Goal: Information Seeking & Learning: Learn about a topic

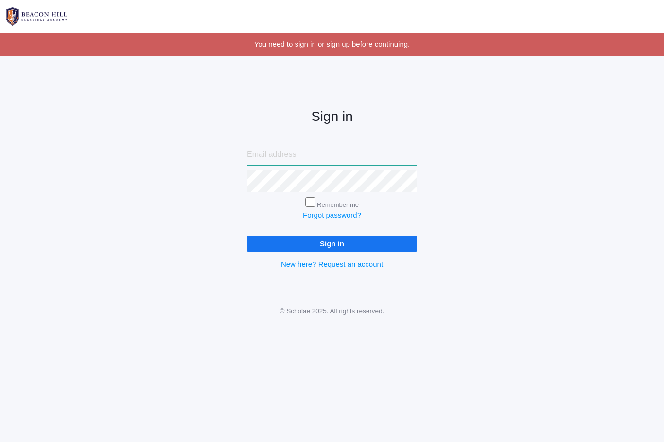
type input "[EMAIL_ADDRESS][DOMAIN_NAME]"
click at [332, 241] on input "Sign in" at bounding box center [332, 244] width 170 height 16
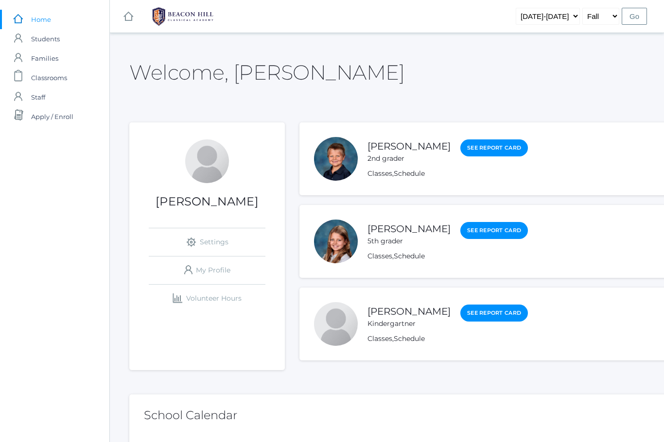
click at [429, 234] on link "[PERSON_NAME]" at bounding box center [408, 229] width 83 height 12
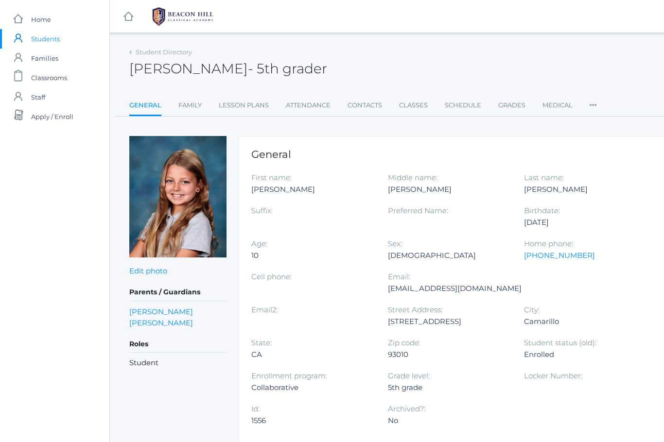
click at [229, 113] on link "Lesson Plans" at bounding box center [244, 105] width 50 height 19
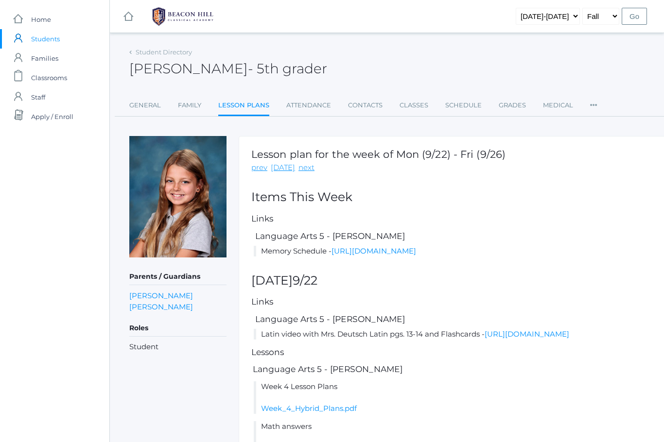
click at [484, 339] on link "[URL][DOMAIN_NAME]" at bounding box center [526, 333] width 85 height 9
click at [500, 339] on link "[URL][DOMAIN_NAME]" at bounding box center [526, 333] width 85 height 9
